Goal: Task Accomplishment & Management: Use online tool/utility

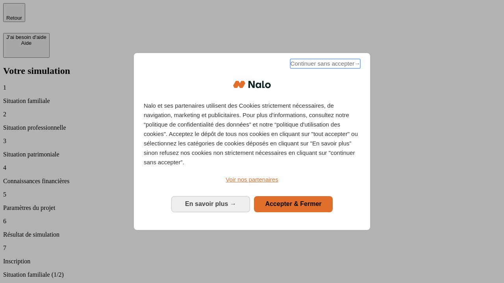
click at [324, 65] on span "Continuer sans accepter →" at bounding box center [325, 63] width 70 height 9
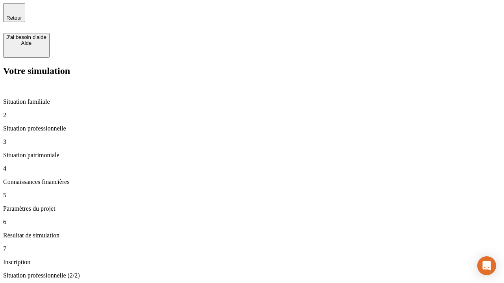
type input "70 000"
type input "1 000"
